Goal: Navigation & Orientation: Find specific page/section

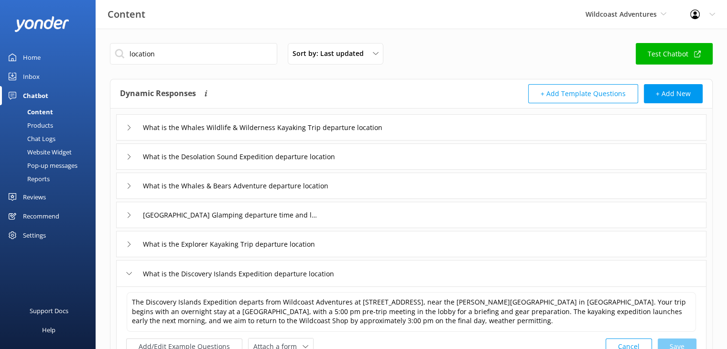
click at [34, 56] on div "Home" at bounding box center [32, 57] width 18 height 19
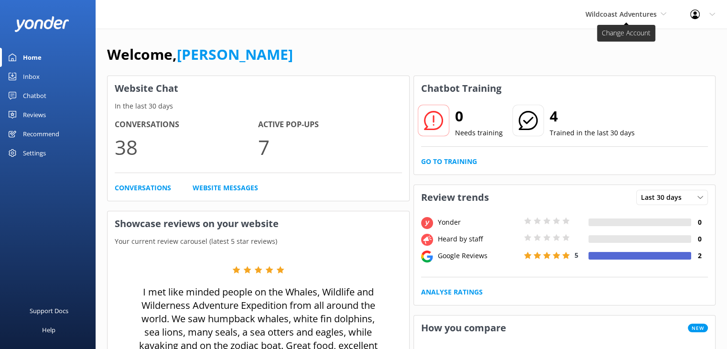
click at [623, 13] on span "Wildcoast Adventures" at bounding box center [621, 14] width 71 height 9
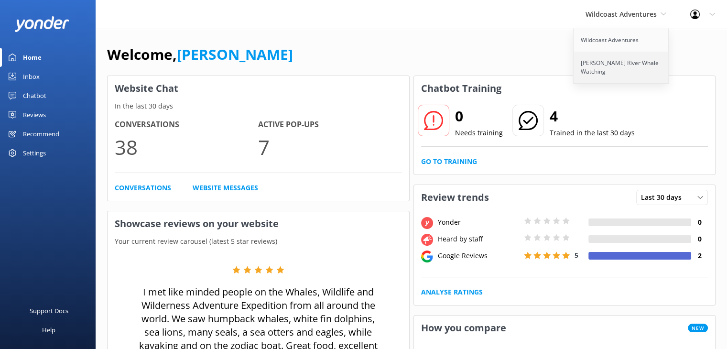
click at [601, 69] on link "[PERSON_NAME] River Whale Watching" at bounding box center [622, 68] width 96 height 32
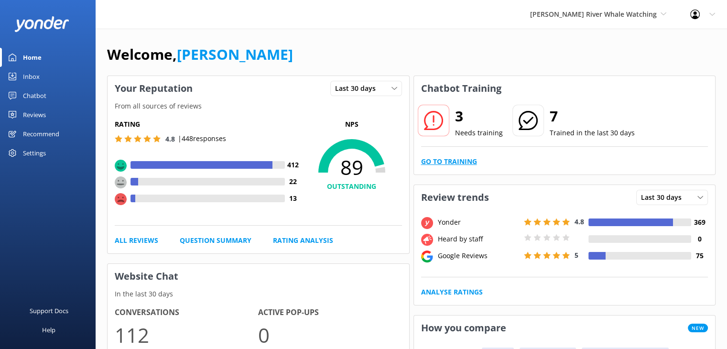
click at [461, 162] on link "Go to Training" at bounding box center [449, 161] width 56 height 11
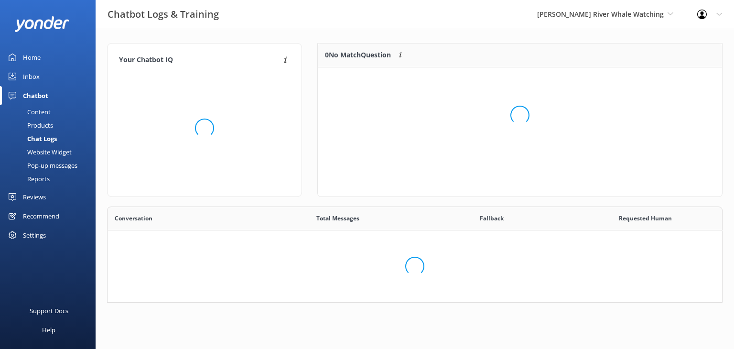
scroll to position [88, 608]
